Goal: Information Seeking & Learning: Learn about a topic

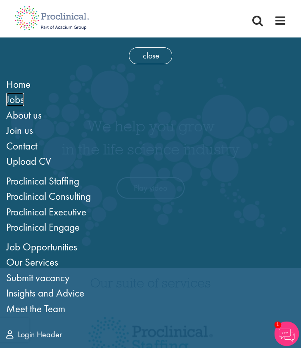
click at [16, 97] on span "Jobs" at bounding box center [15, 100] width 18 height 14
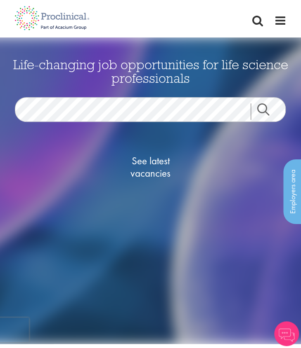
scroll to position [45, 0]
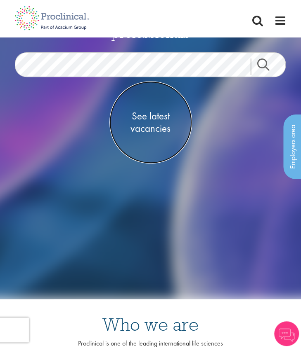
click at [138, 115] on span "See latest vacancies" at bounding box center [150, 122] width 82 height 25
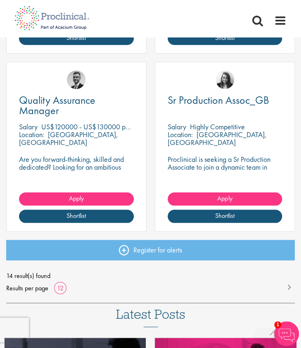
scroll to position [1136, 0]
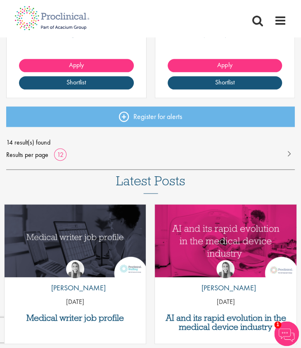
drag, startPoint x: 223, startPoint y: 169, endPoint x: 151, endPoint y: 145, distance: 75.2
click at [151, 145] on span "14 result(s) found" at bounding box center [150, 142] width 288 height 12
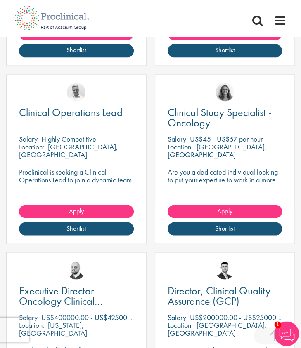
scroll to position [0, 0]
